Goal: Task Accomplishment & Management: Manage account settings

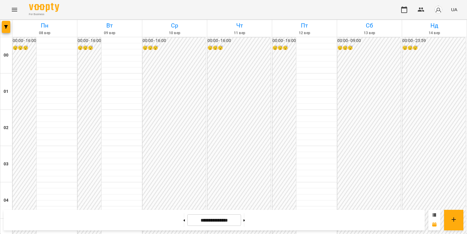
scroll to position [434, 0]
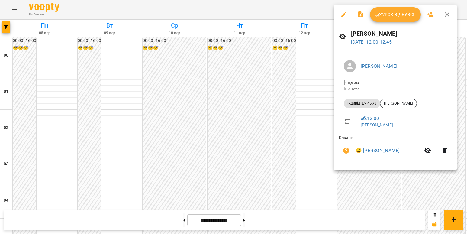
click at [343, 14] on icon "button" at bounding box center [343, 14] width 7 height 7
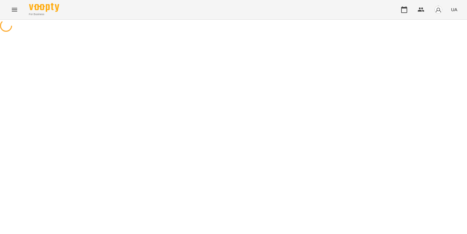
select select "**********"
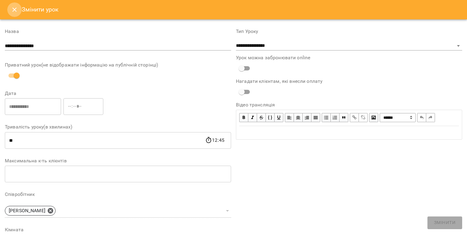
click at [13, 10] on icon "Close" at bounding box center [14, 9] width 7 height 7
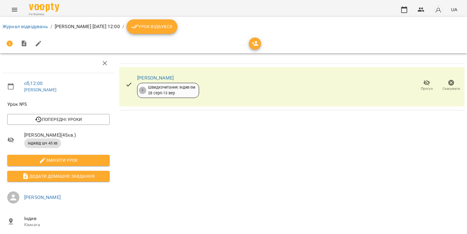
click at [170, 74] on div "[PERSON_NAME] 3 Швидкочитання: Індив 6м [DATE] - [DATE]" at bounding box center [168, 85] width 62 height 25
click at [168, 76] on link "[PERSON_NAME]" at bounding box center [155, 78] width 37 height 6
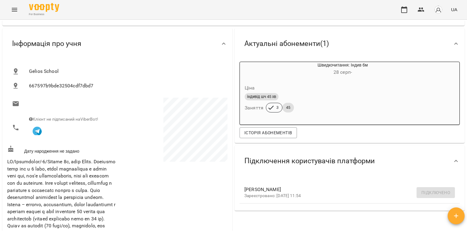
scroll to position [30, 0]
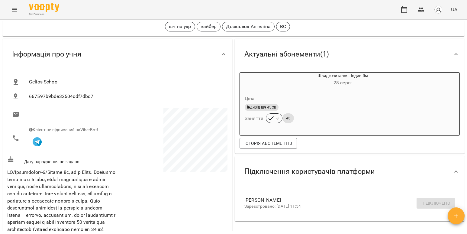
click at [10, 10] on button "Menu" at bounding box center [14, 9] width 14 height 14
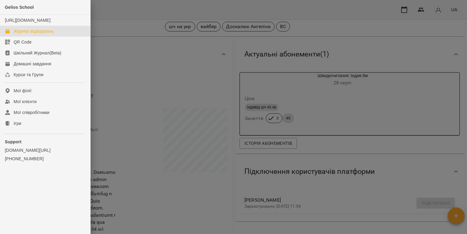
click at [29, 33] on link "Журнал відвідувань" at bounding box center [45, 31] width 90 height 11
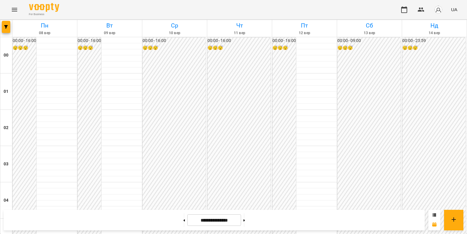
scroll to position [362, 0]
